Goal: Task Accomplishment & Management: Complete application form

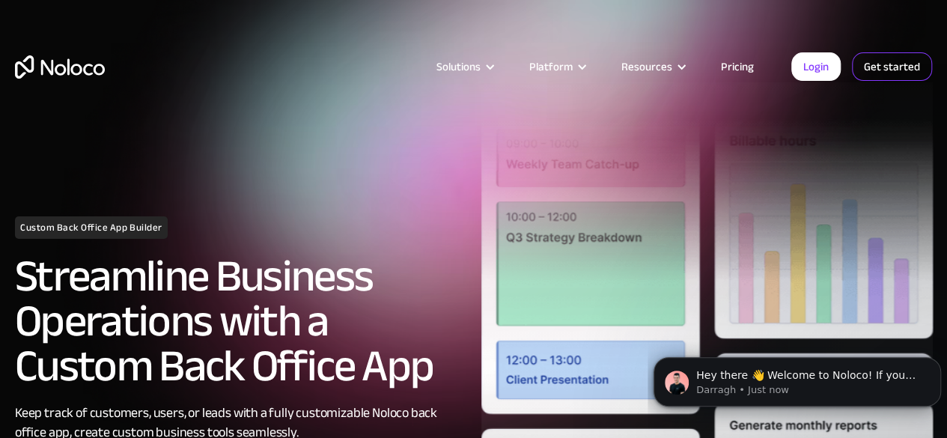
click at [869, 66] on link "Get started" at bounding box center [892, 66] width 80 height 28
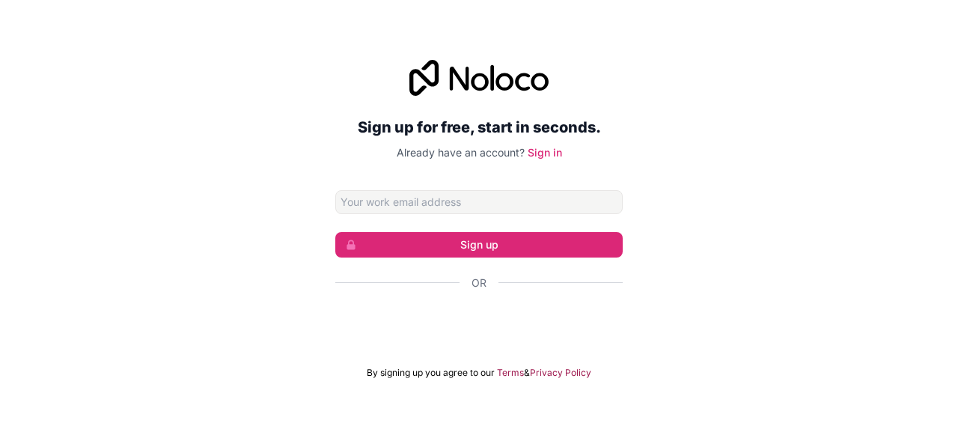
click at [487, 206] on input "Email address" at bounding box center [478, 202] width 287 height 24
type input "[EMAIL_ADDRESS][DOMAIN_NAME]"
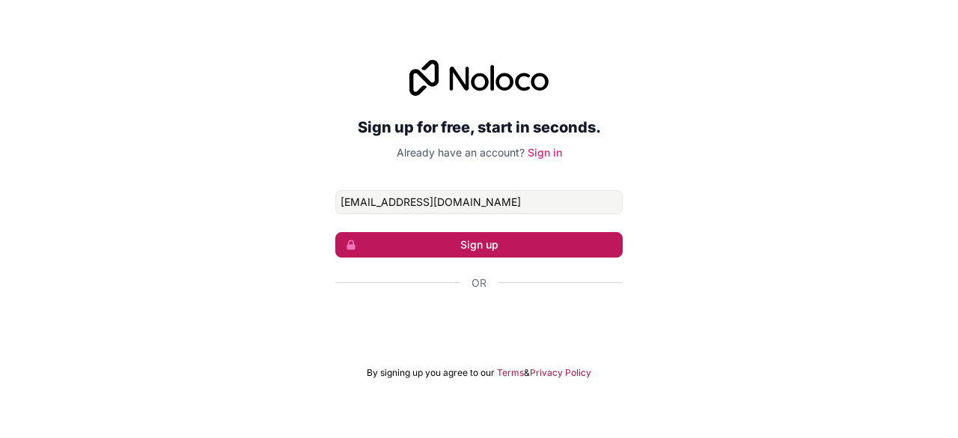
click at [497, 239] on button "Sign up" at bounding box center [478, 244] width 287 height 25
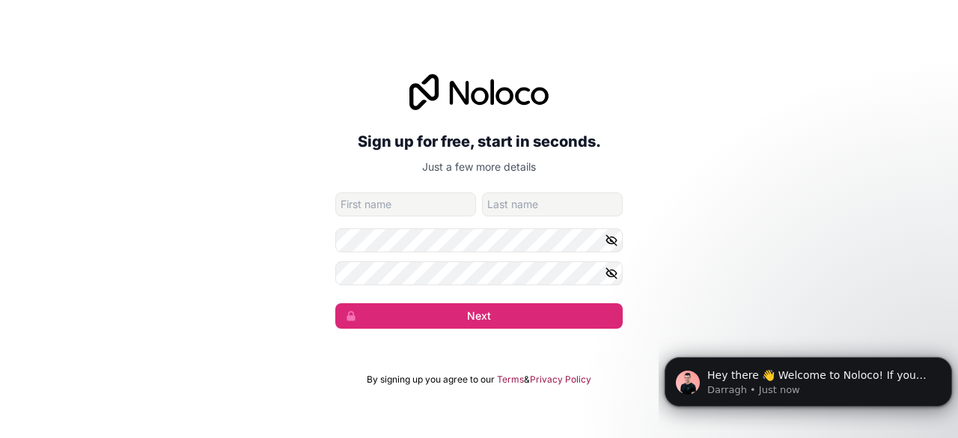
click at [400, 194] on input "given-name" at bounding box center [405, 204] width 141 height 24
type input "ara"
click at [582, 208] on input "family-name" at bounding box center [552, 204] width 141 height 24
type input "top"
click at [614, 238] on icon "button" at bounding box center [611, 239] width 13 height 13
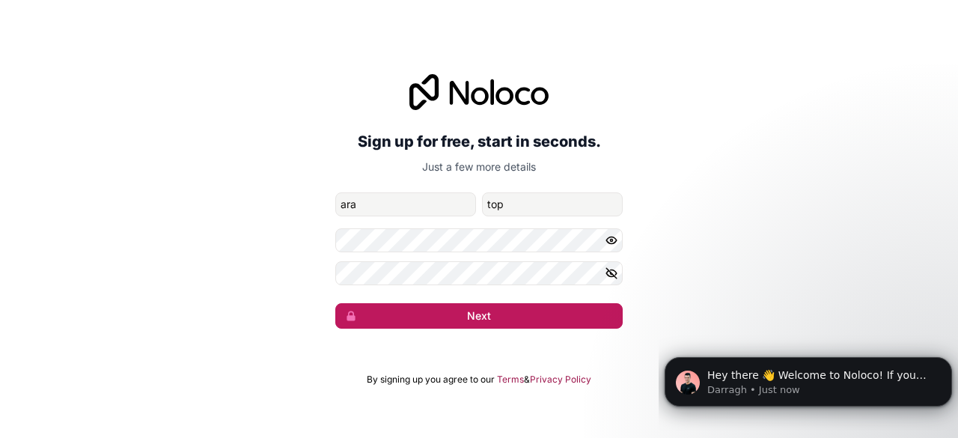
click at [527, 314] on button "Next" at bounding box center [478, 315] width 287 height 25
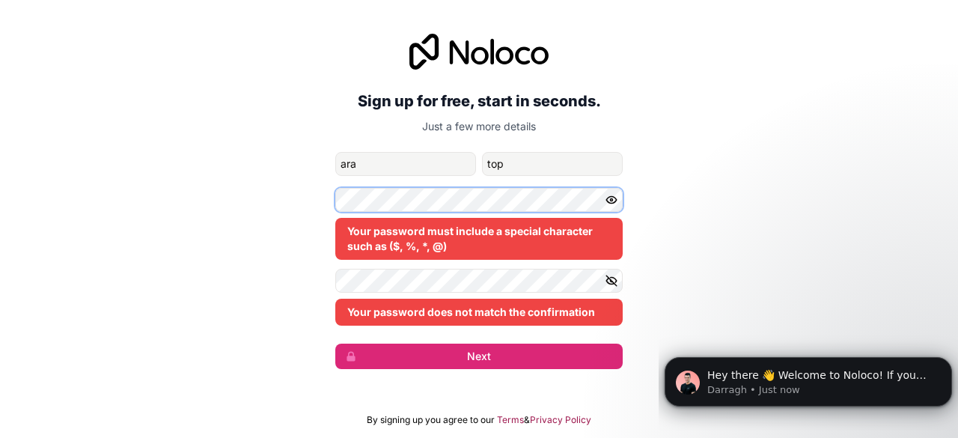
click at [269, 192] on div "Sign up for free, start in seconds. Just a few more details [EMAIL_ADDRESS][DOM…" at bounding box center [479, 201] width 958 height 377
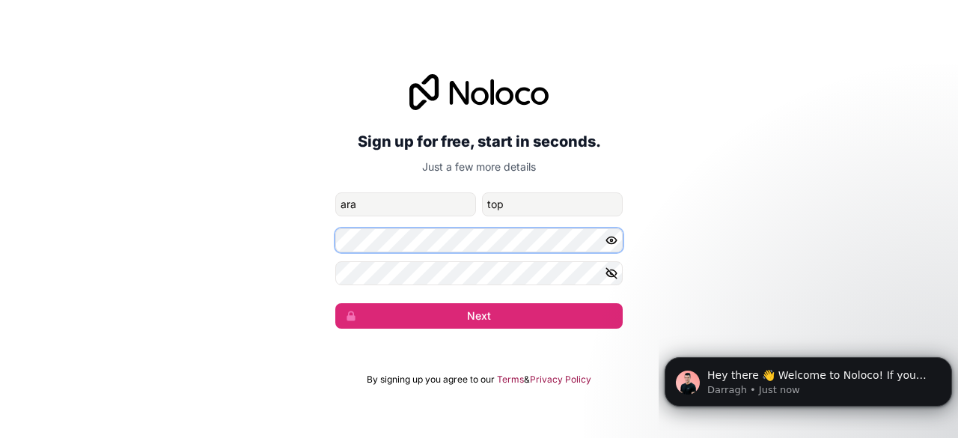
click at [335, 303] on button "Next" at bounding box center [478, 315] width 287 height 25
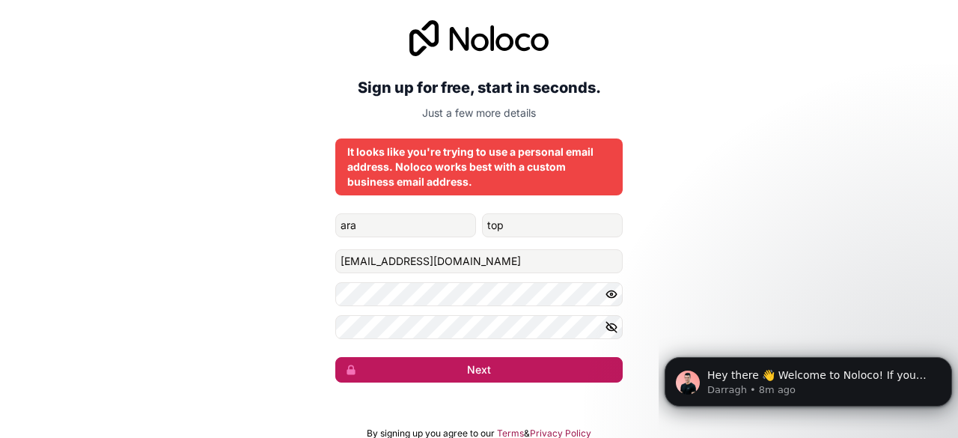
click at [524, 371] on button "Next" at bounding box center [478, 369] width 287 height 25
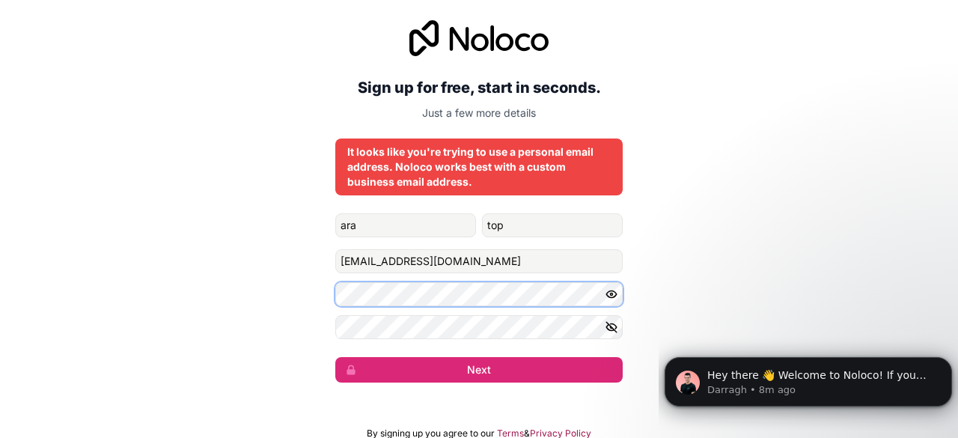
click at [326, 291] on div "Sign up for free, start in seconds. Just a few more details It looks like you'r…" at bounding box center [479, 201] width 958 height 404
click at [319, 318] on div "Sign up for free, start in seconds. Just a few more details It looks like you'r…" at bounding box center [479, 201] width 958 height 404
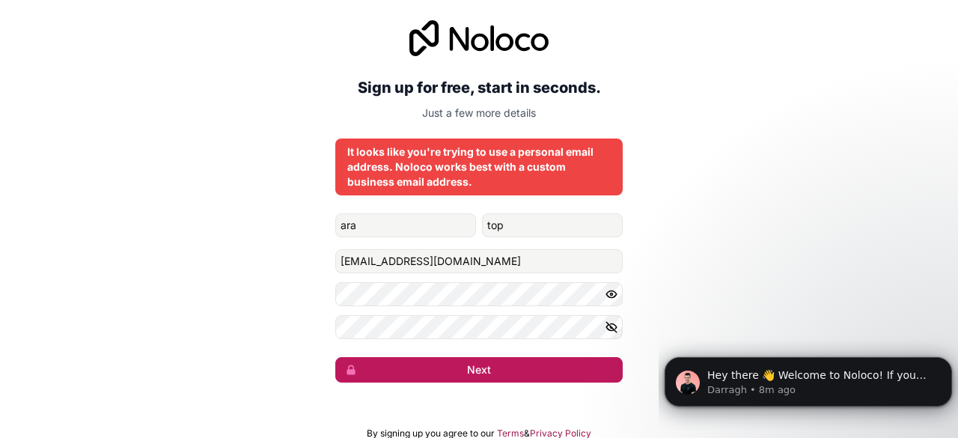
click at [507, 373] on button "Next" at bounding box center [478, 369] width 287 height 25
